Goal: Task Accomplishment & Management: Use online tool/utility

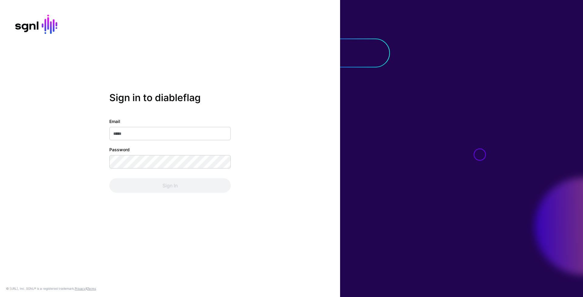
click at [181, 128] on input "Email" at bounding box center [169, 133] width 121 height 13
type input "**********"
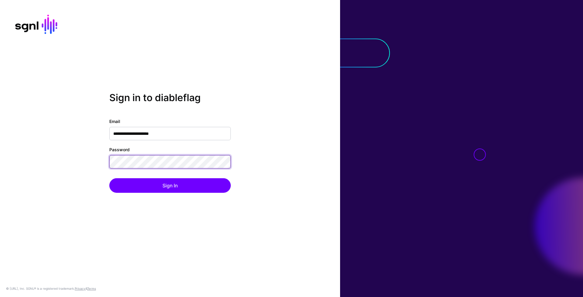
click at [109, 178] on button "Sign In" at bounding box center [169, 185] width 121 height 15
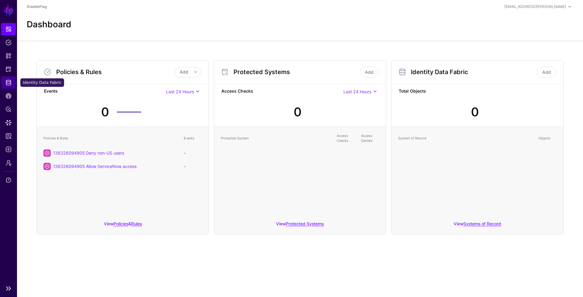
click at [10, 85] on span "Identity Data Fabric" at bounding box center [8, 83] width 6 height 6
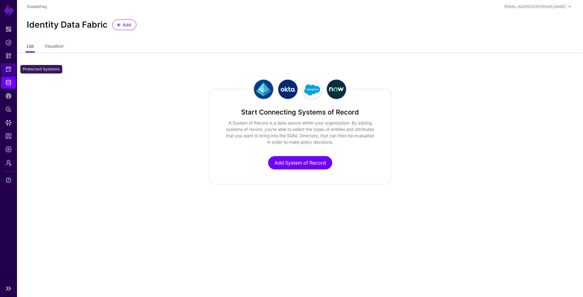
click at [12, 73] on link "Protected Systems" at bounding box center [8, 69] width 15 height 12
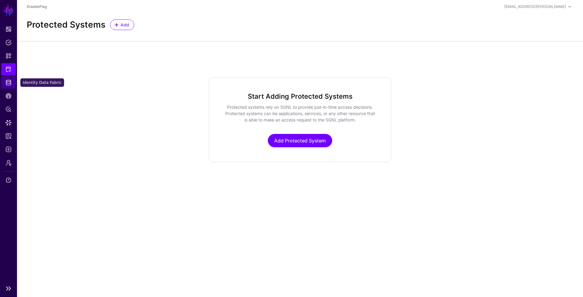
click at [12, 86] on link "Identity Data Fabric" at bounding box center [8, 83] width 15 height 12
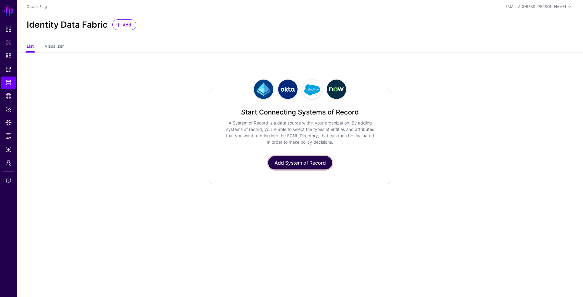
click at [308, 158] on link "Add System of Record" at bounding box center [300, 162] width 64 height 13
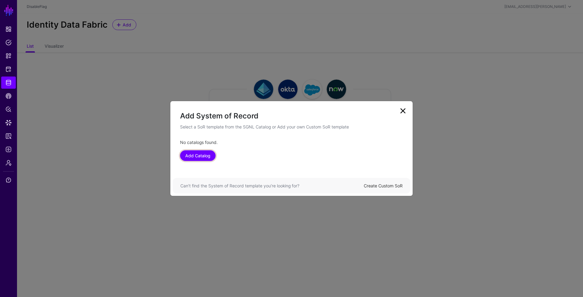
click at [201, 155] on link "Add Catalog" at bounding box center [198, 155] width 36 height 11
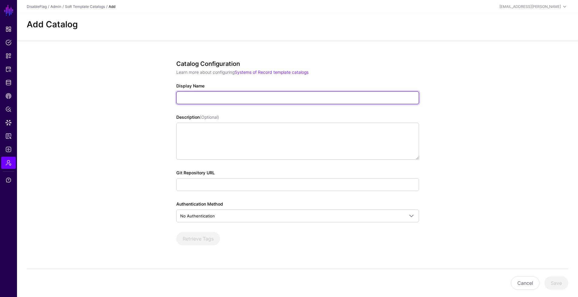
click at [201, 101] on input "Display Name" at bounding box center [297, 97] width 243 height 13
type input "**********"
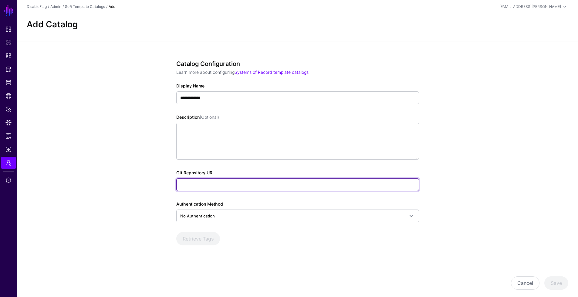
click at [210, 189] on input "Git Repository URL" at bounding box center [297, 184] width 243 height 13
type input "**********"
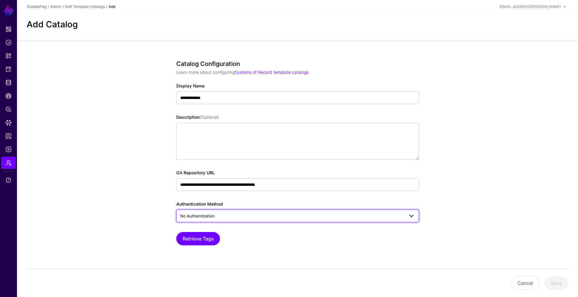
click at [217, 215] on span "No Authentication" at bounding box center [292, 216] width 224 height 7
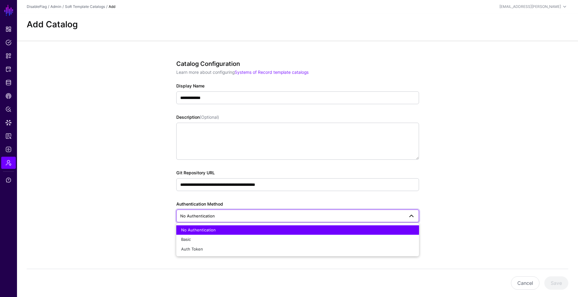
click at [148, 216] on app-admin-catalogs-details-form "**********" at bounding box center [297, 175] width 561 height 268
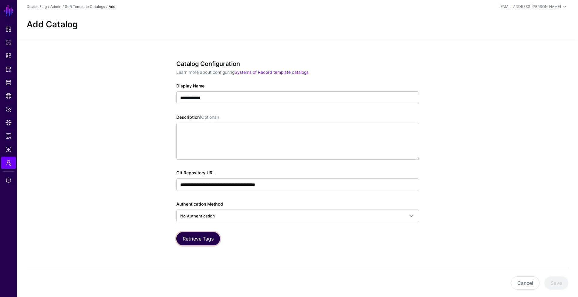
click at [191, 239] on button "Retrieve Tags" at bounding box center [198, 238] width 44 height 13
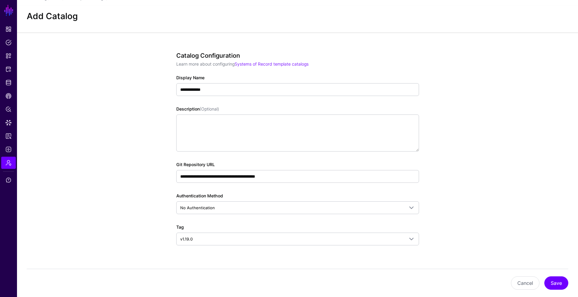
scroll to position [20, 0]
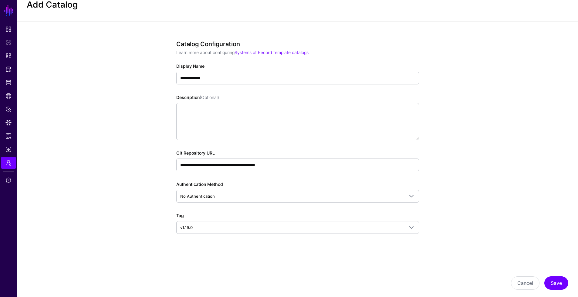
click at [554, 274] on div "Cancel Save" at bounding box center [298, 283] width 542 height 28
click at [556, 284] on button "Save" at bounding box center [557, 282] width 24 height 13
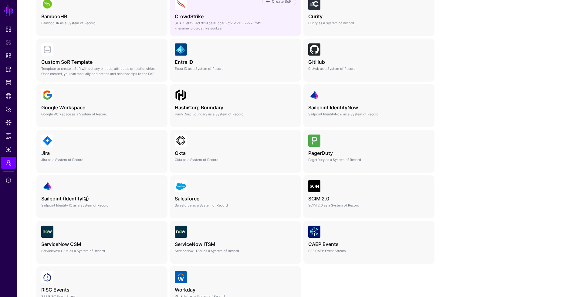
scroll to position [155, 0]
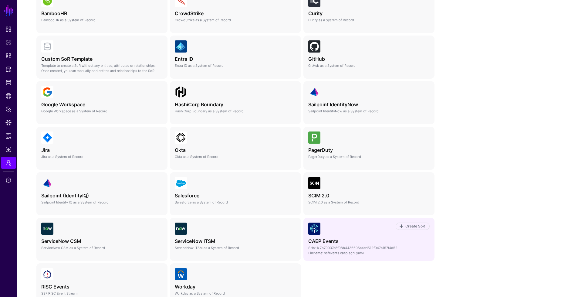
click at [333, 242] on h4 "CAEP Events" at bounding box center [368, 241] width 121 height 6
click at [412, 228] on span "Create SoR" at bounding box center [415, 225] width 21 height 5
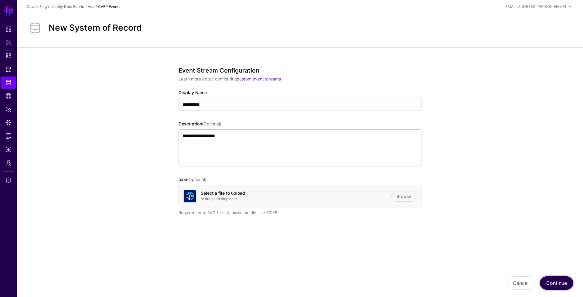
click at [558, 288] on button "Continue" at bounding box center [556, 282] width 33 height 13
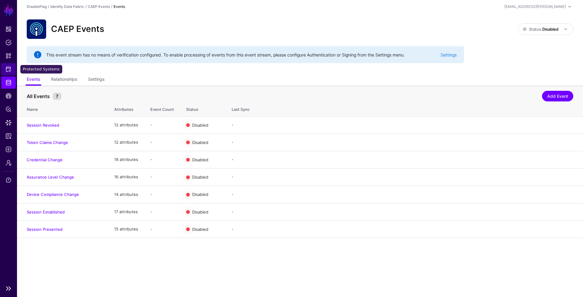
click at [6, 70] on span "Protected Systems" at bounding box center [8, 69] width 6 height 6
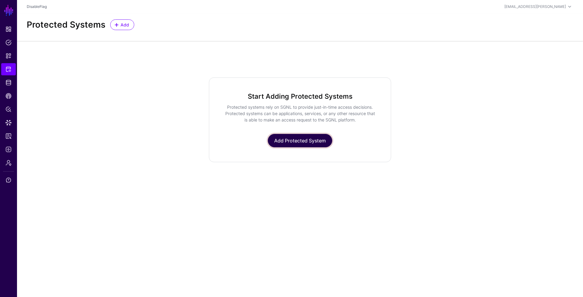
click at [303, 137] on link "Add Protected System" at bounding box center [300, 140] width 64 height 13
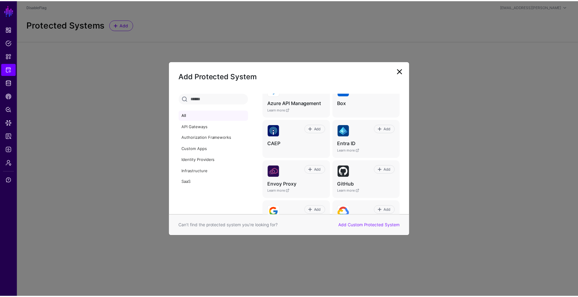
scroll to position [101, 0]
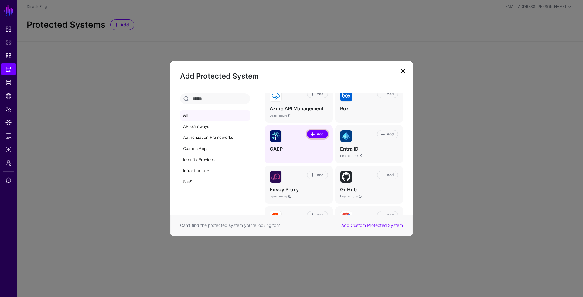
click at [320, 133] on span "Add" at bounding box center [320, 133] width 8 height 5
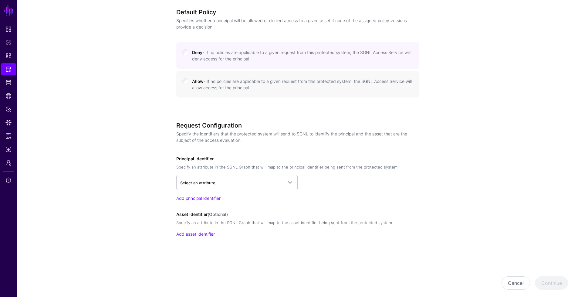
scroll to position [271, 0]
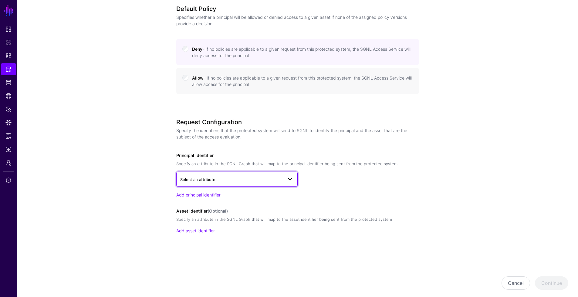
click at [281, 180] on span "Select an attribute" at bounding box center [231, 179] width 103 height 7
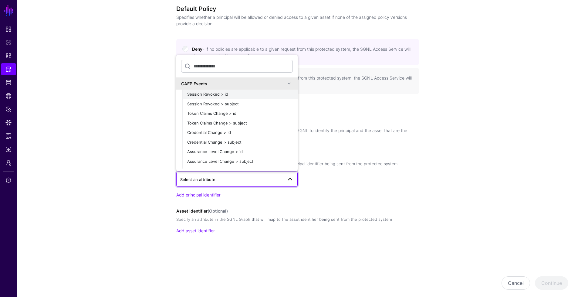
click at [220, 94] on span "Session Revoked > id" at bounding box center [207, 94] width 41 height 5
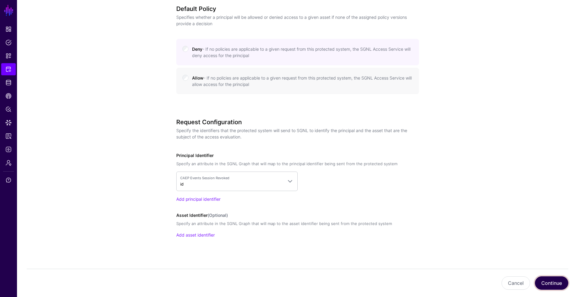
click at [554, 288] on button "Continue" at bounding box center [551, 282] width 33 height 13
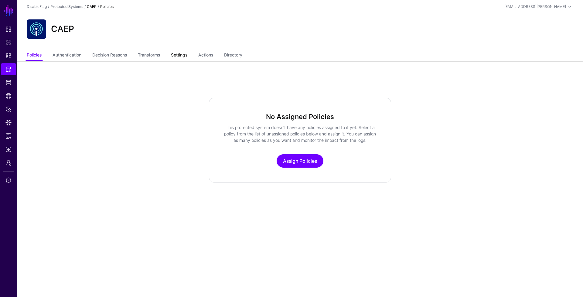
click at [182, 57] on link "Settings" at bounding box center [179, 56] width 16 height 12
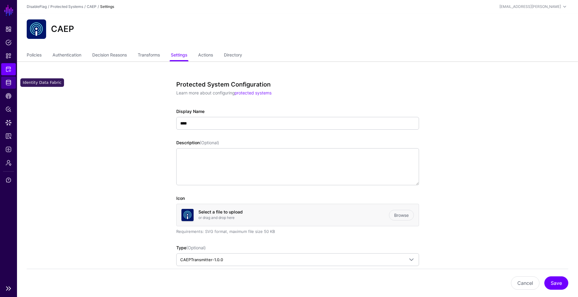
click at [8, 85] on span "Identity Data Fabric" at bounding box center [8, 83] width 6 height 6
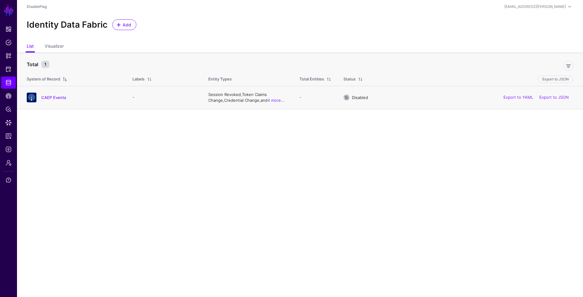
click at [52, 100] on div "CAEP Events" at bounding box center [73, 98] width 98 height 10
click at [53, 98] on link "CAEP Events" at bounding box center [53, 97] width 25 height 5
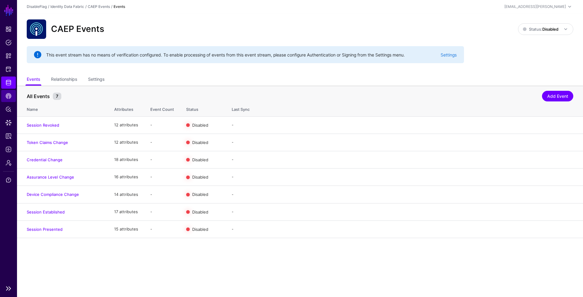
click at [10, 93] on span "CAEP Hub" at bounding box center [8, 96] width 6 height 6
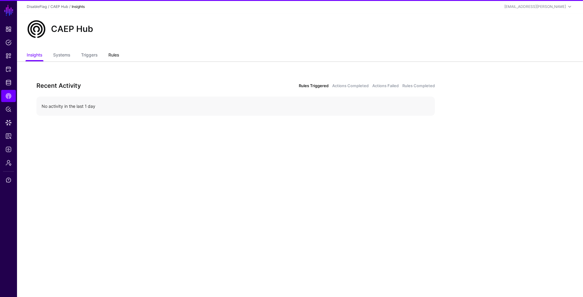
click at [119, 54] on link "Rules" at bounding box center [113, 56] width 11 height 12
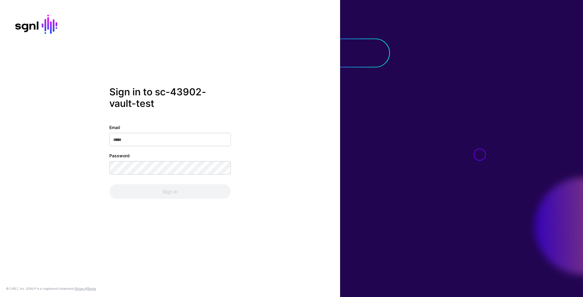
click at [197, 138] on input "Email" at bounding box center [169, 139] width 121 height 13
type input "**********"
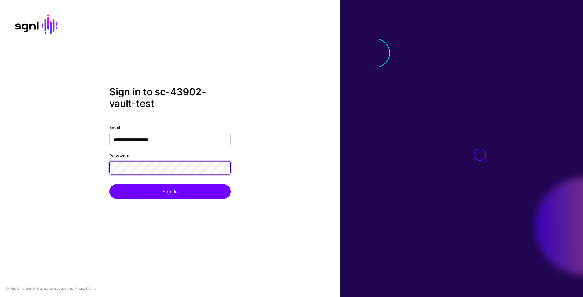
click at [109, 184] on button "Sign In" at bounding box center [169, 191] width 121 height 15
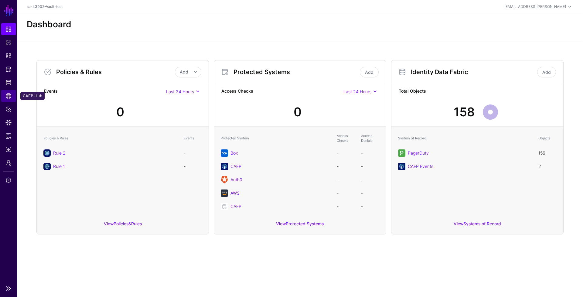
click at [8, 100] on link "CAEP Hub" at bounding box center [8, 96] width 15 height 12
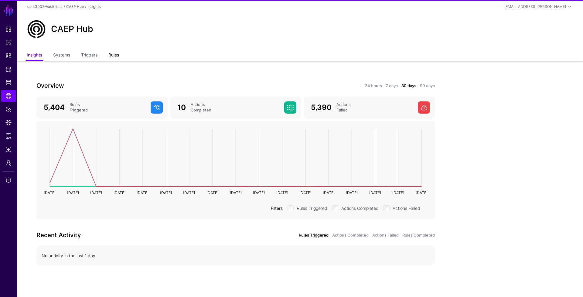
click at [117, 55] on link "Rules" at bounding box center [113, 56] width 11 height 12
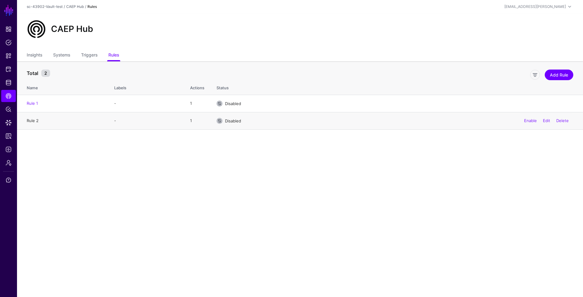
click at [33, 119] on link "Rule 2" at bounding box center [33, 120] width 12 height 5
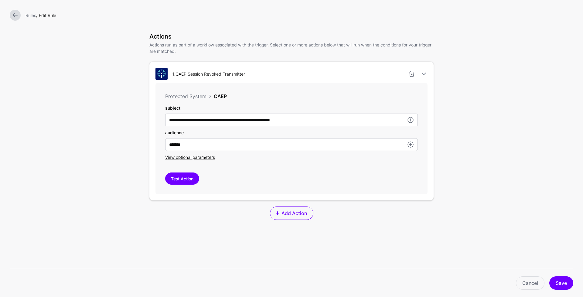
scroll to position [138, 0]
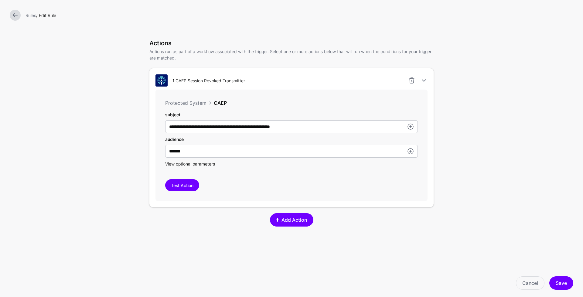
click at [308, 220] on link "Add Action" at bounding box center [291, 219] width 43 height 13
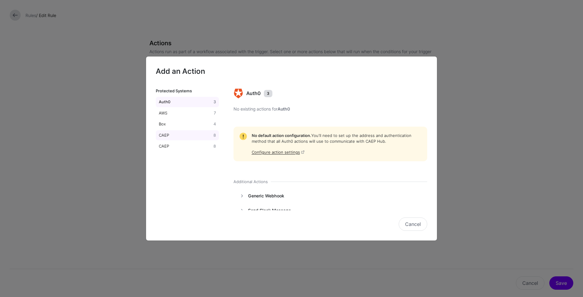
click at [175, 140] on link "CAEP 8" at bounding box center [187, 135] width 63 height 10
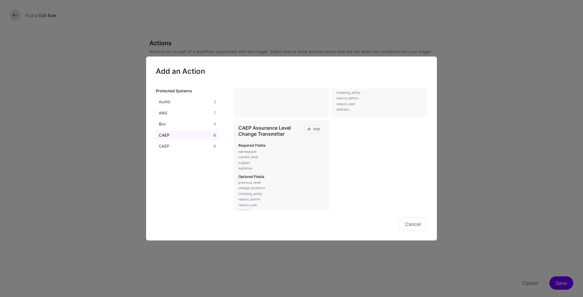
scroll to position [308, 0]
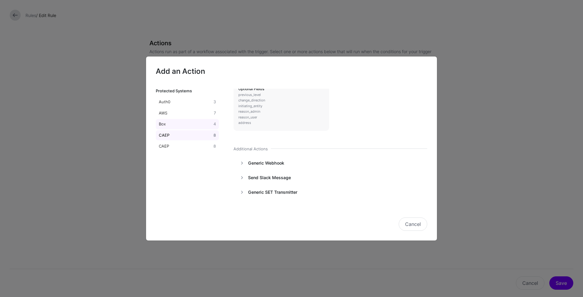
click at [175, 122] on div "Box" at bounding box center [185, 124] width 55 height 6
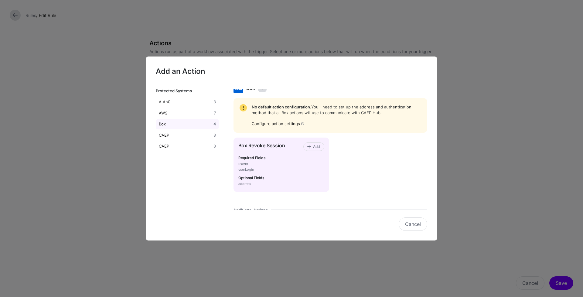
scroll to position [0, 0]
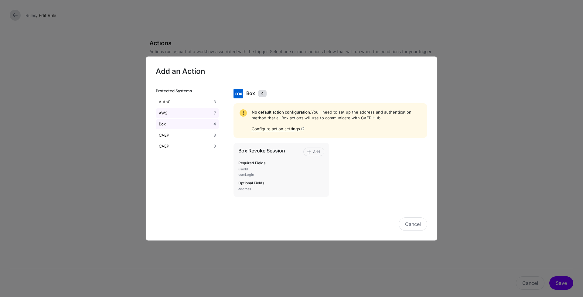
click at [175, 113] on div "AWS" at bounding box center [185, 113] width 55 height 6
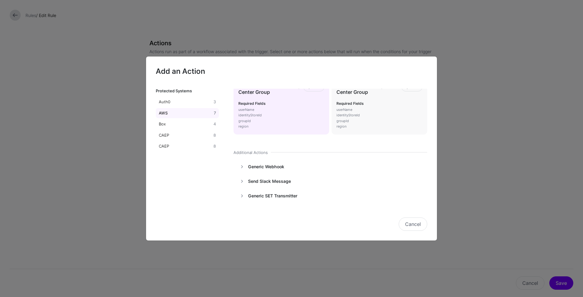
scroll to position [125, 0]
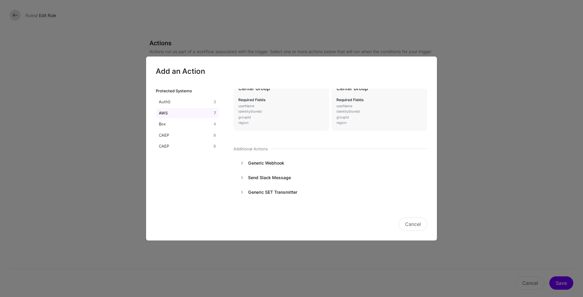
click at [164, 97] on div "Protected Systems Auth0 3 AWS 7 Box 4 CAEP 8 CAEP 8" at bounding box center [191, 149] width 70 height 121
click at [165, 98] on link "Auth0 3" at bounding box center [187, 102] width 63 height 10
